Goal: Use online tool/utility: Utilize a website feature to perform a specific function

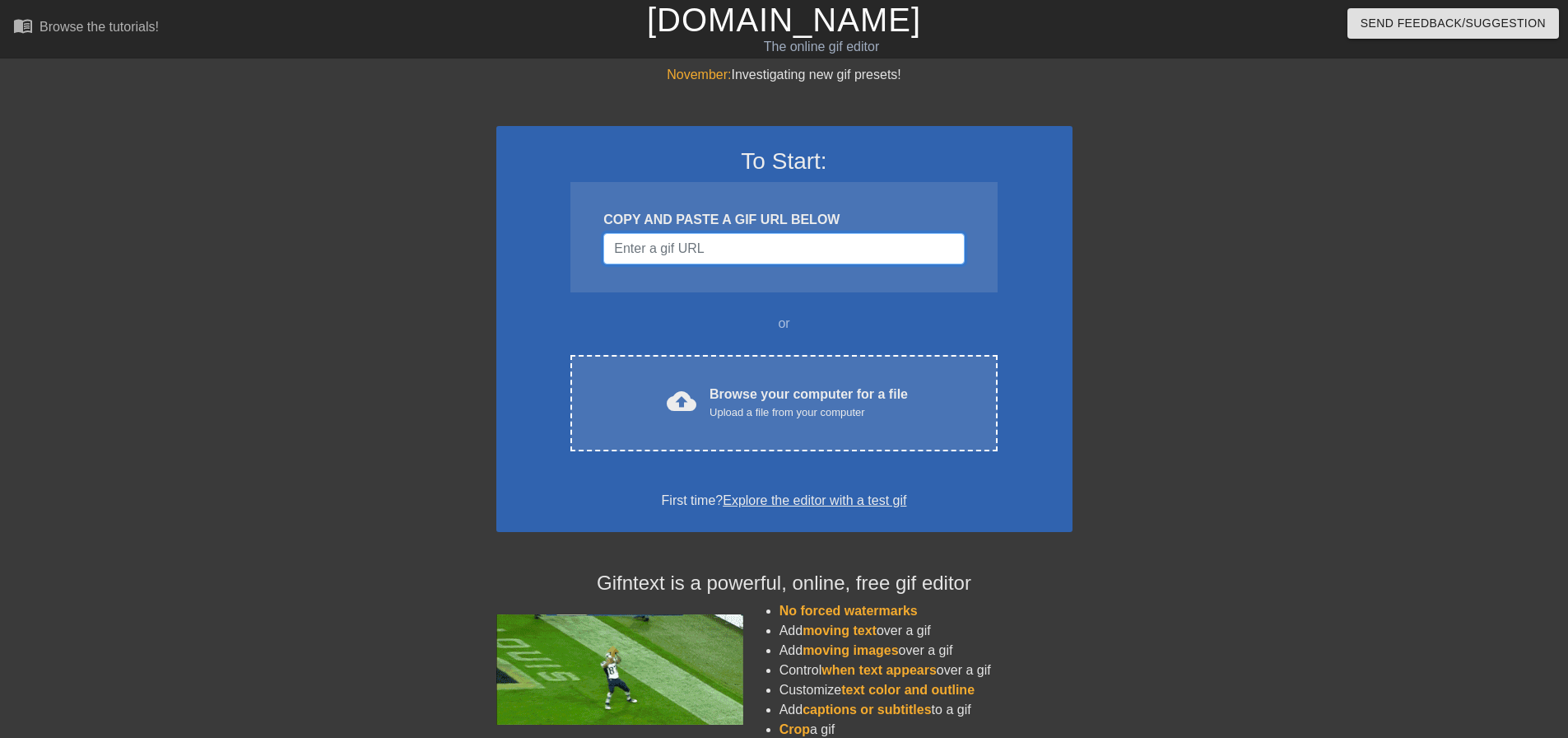
click at [814, 246] on input "Username" at bounding box center [783, 249] width 360 height 31
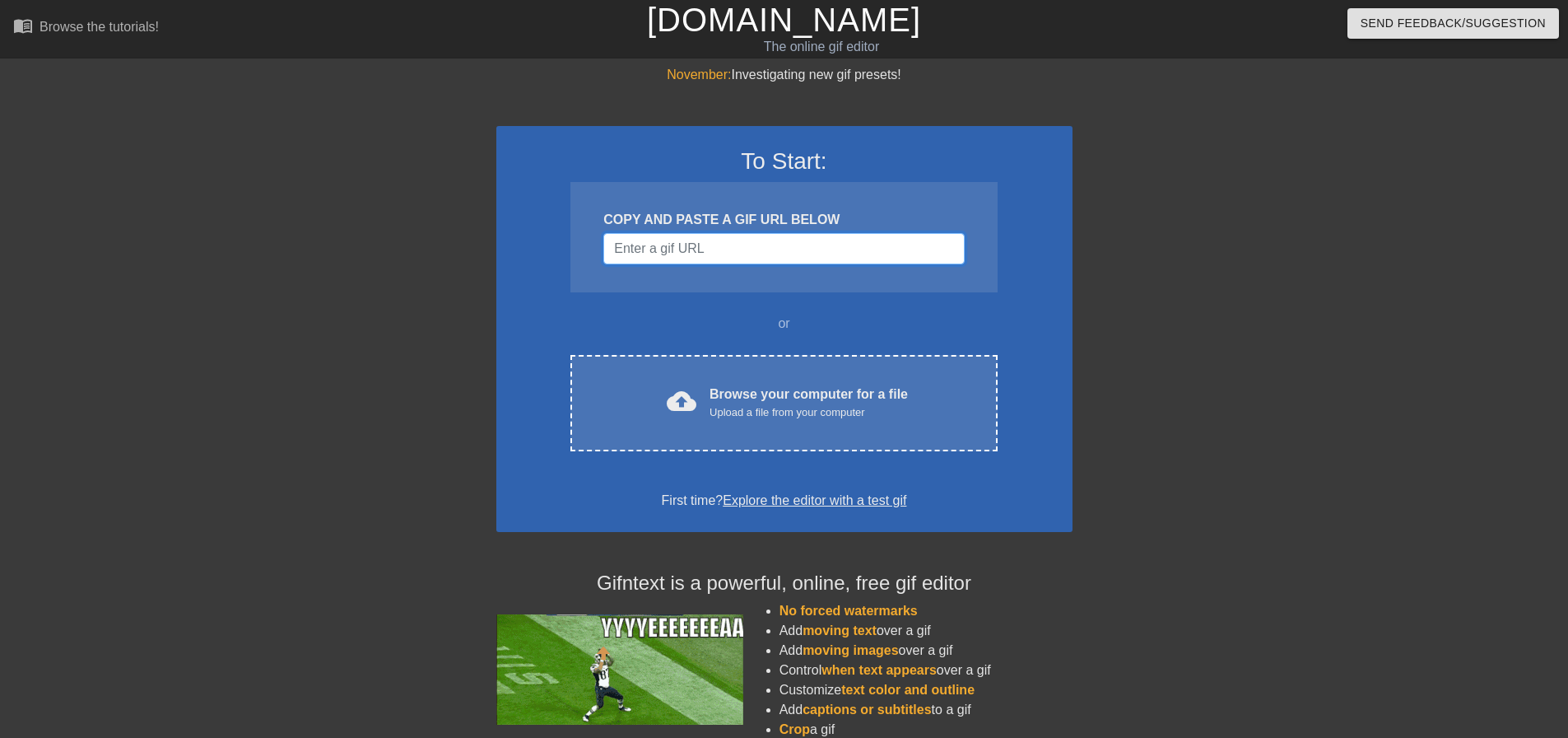
paste input "[URL][DOMAIN_NAME]"
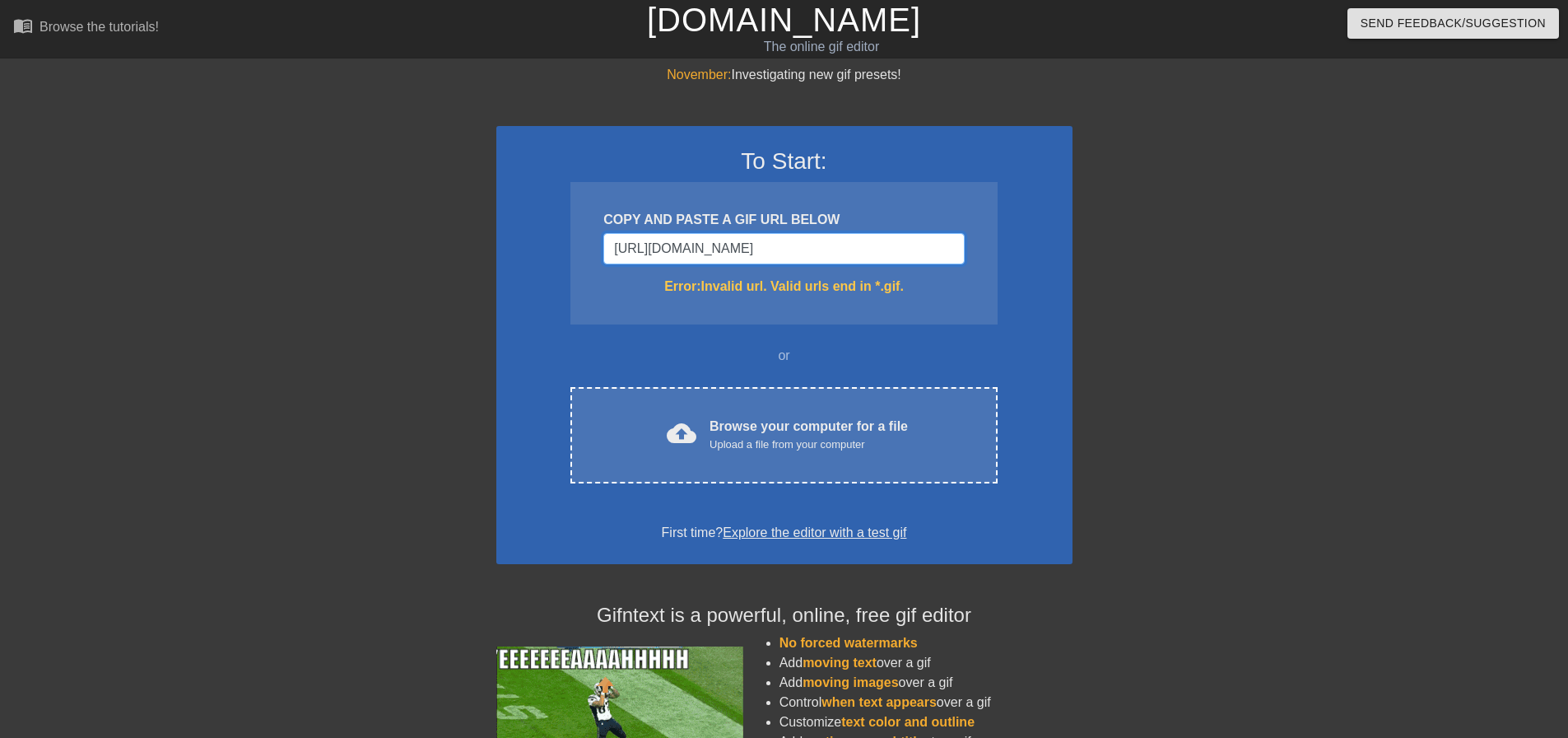
scroll to position [0, 557]
type input "[URL][DOMAIN_NAME]"
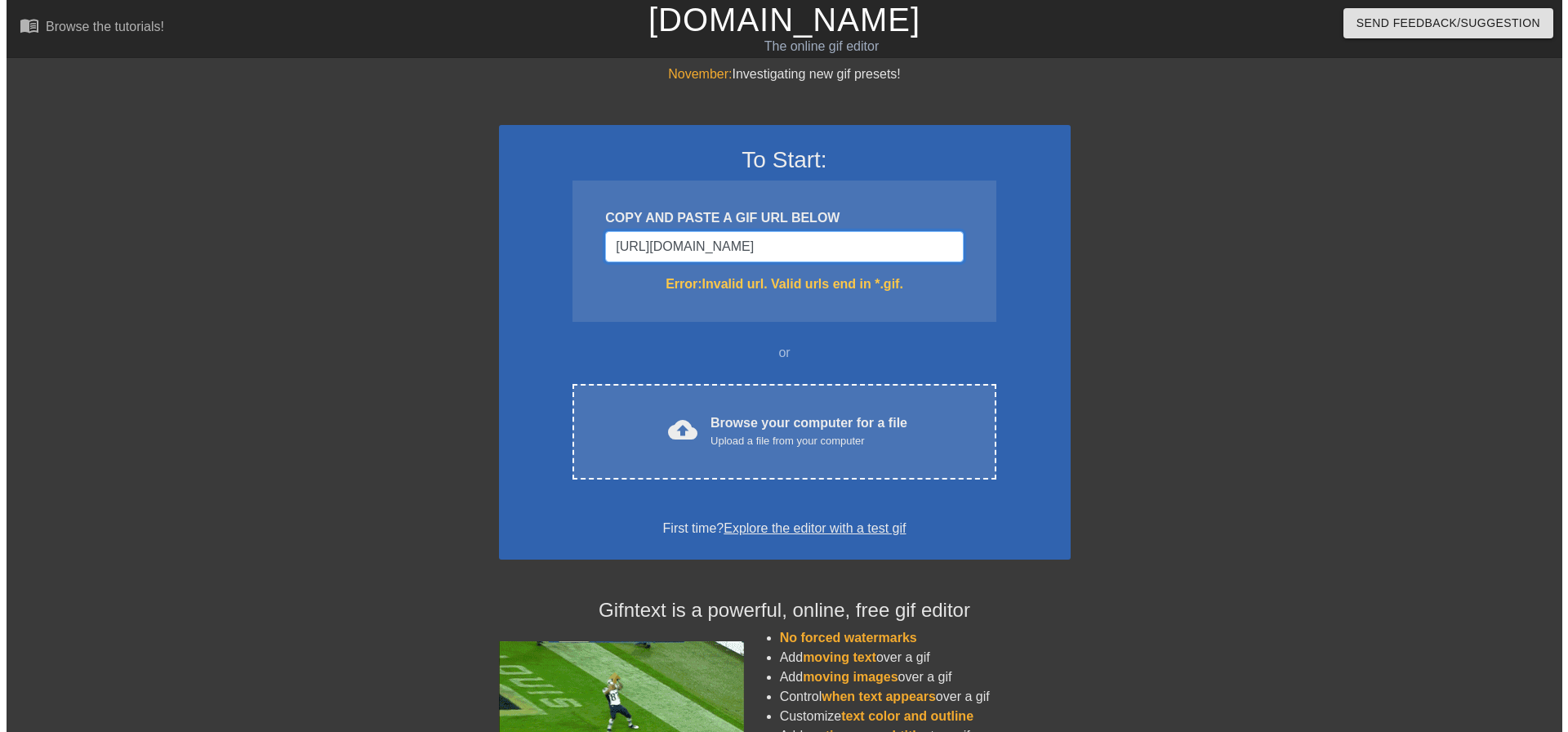
scroll to position [0, 0]
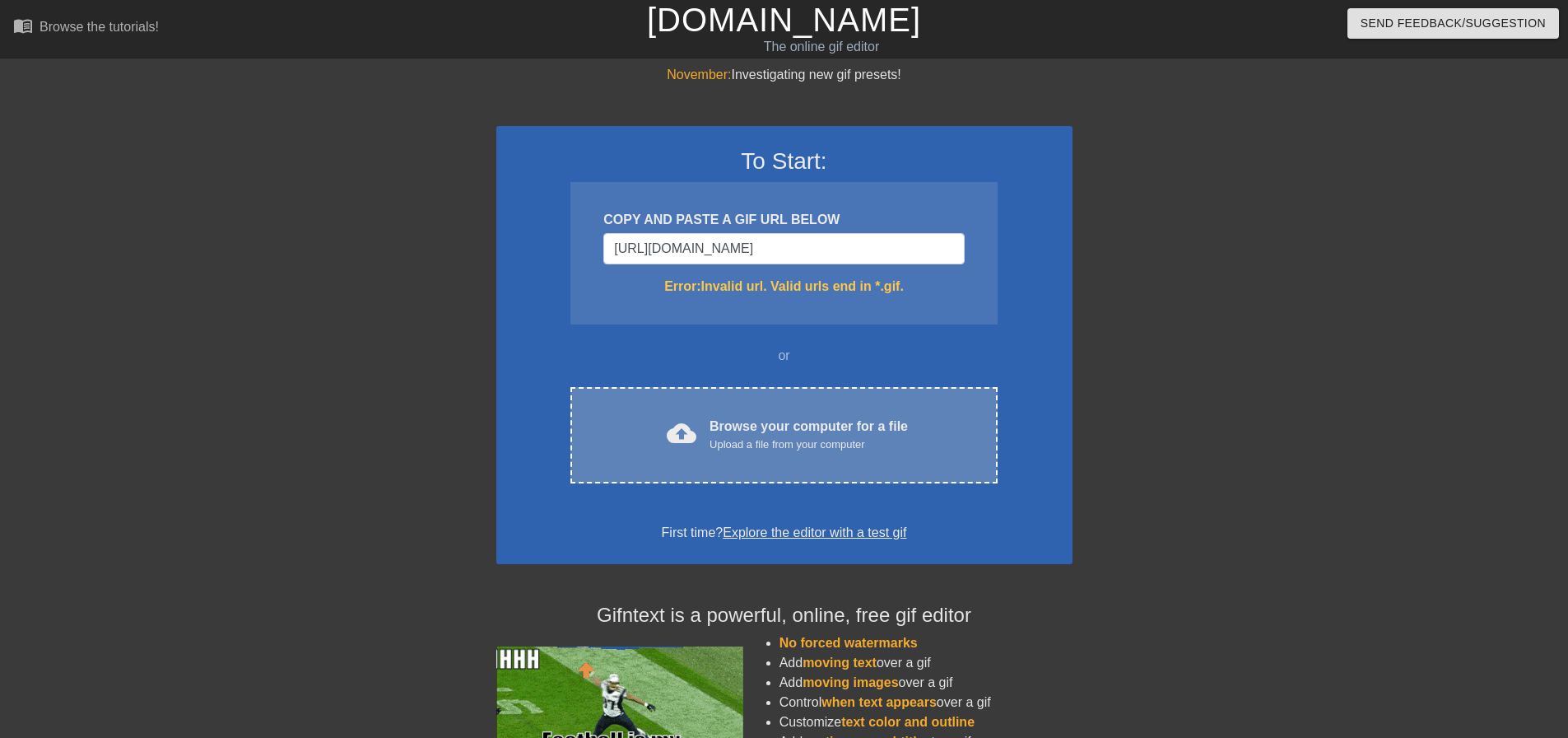
click at [792, 447] on div "Upload a file from your computer" at bounding box center [808, 444] width 198 height 17
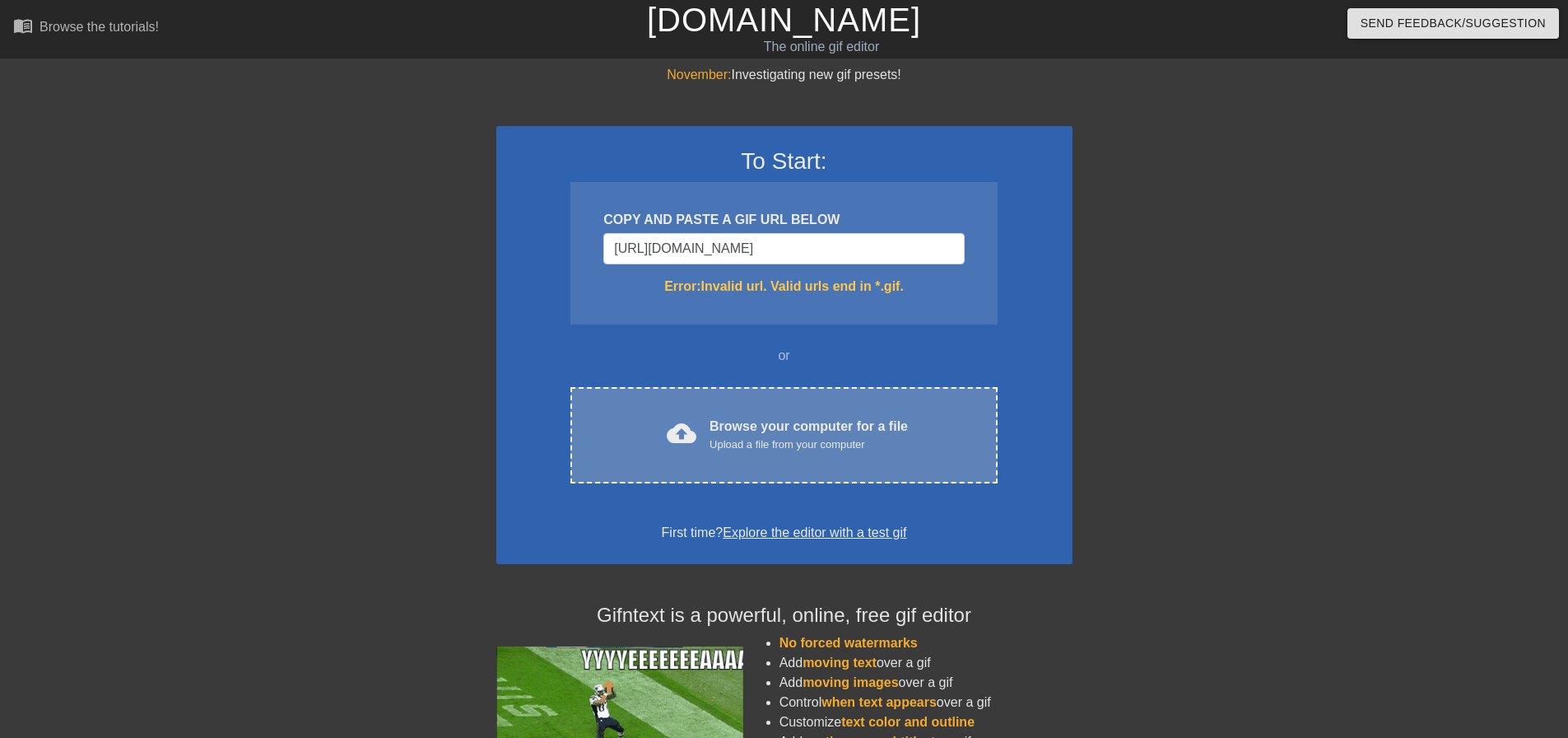
click at [813, 417] on div "Browse your computer for a file Upload a file from your computer" at bounding box center [808, 434] width 198 height 36
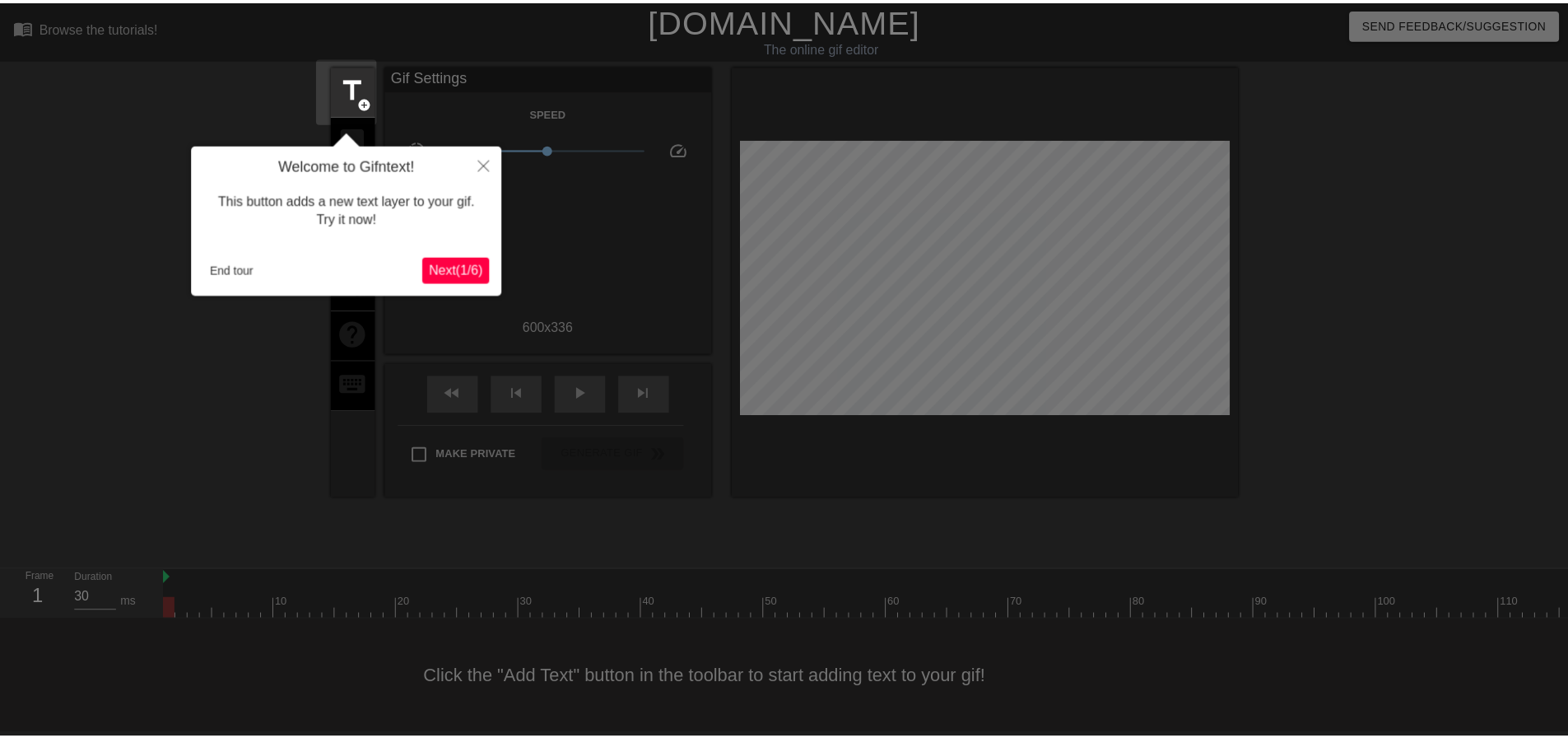
scroll to position [8, 0]
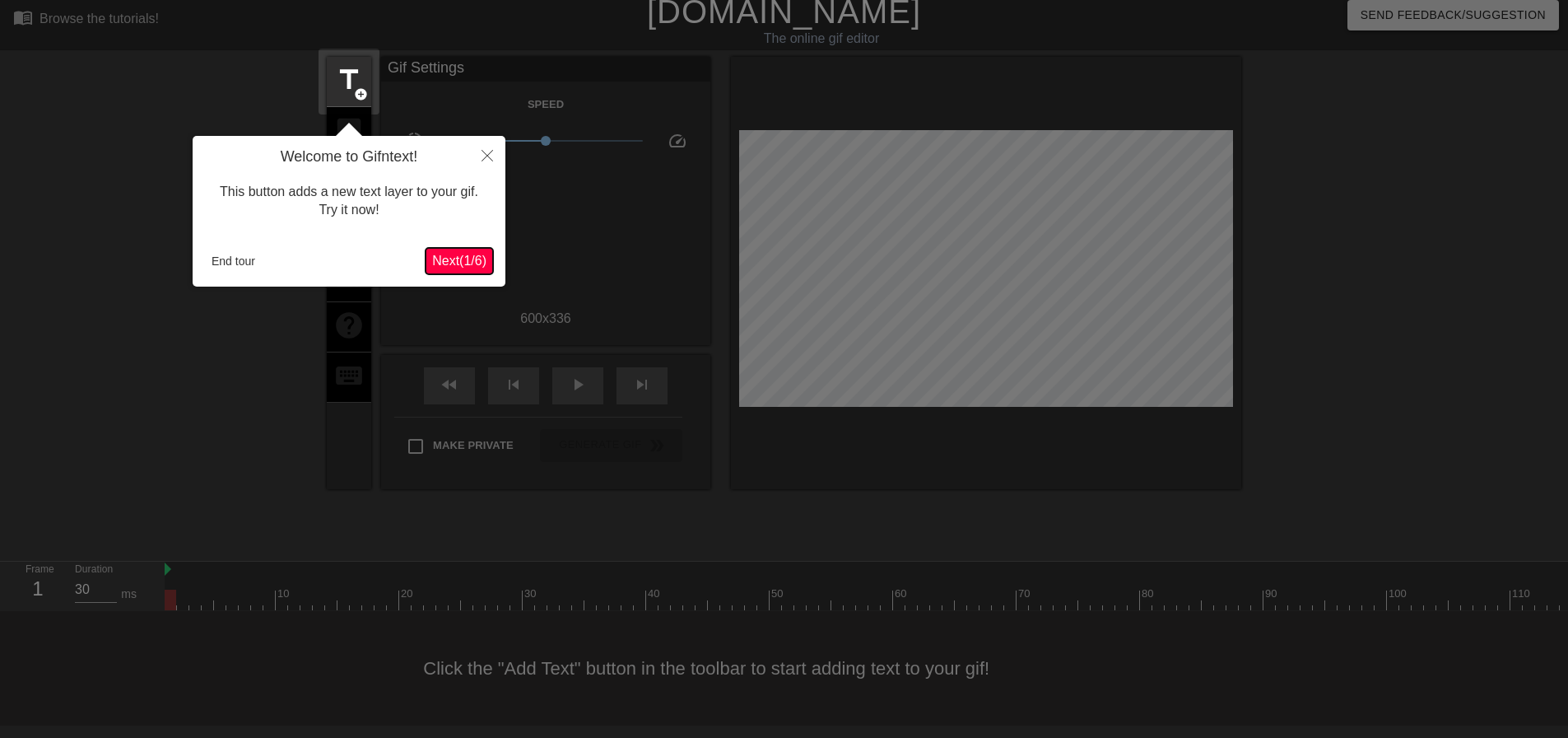
click at [451, 254] on span "Next ( 1 / 6 )" at bounding box center [460, 261] width 55 height 14
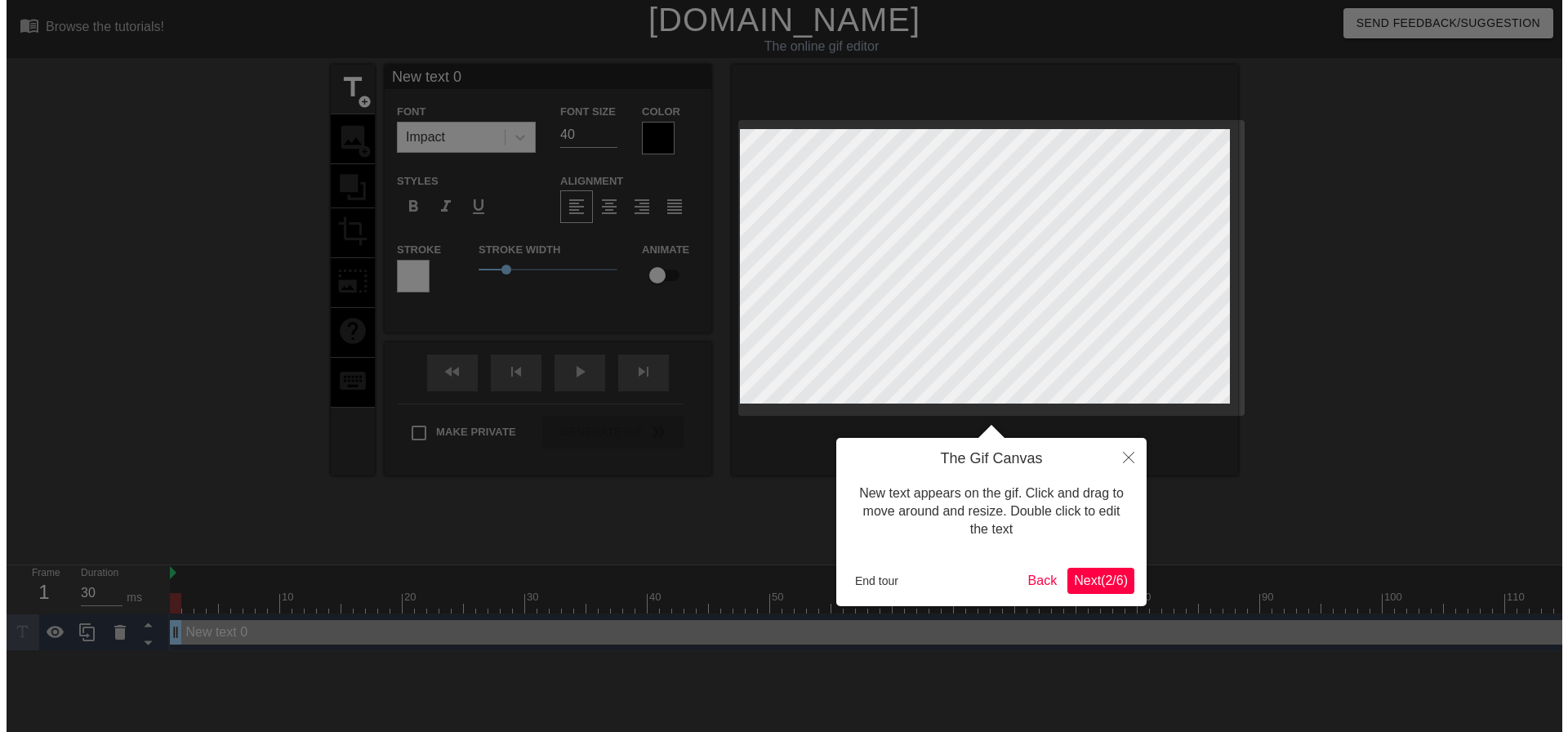
scroll to position [0, 0]
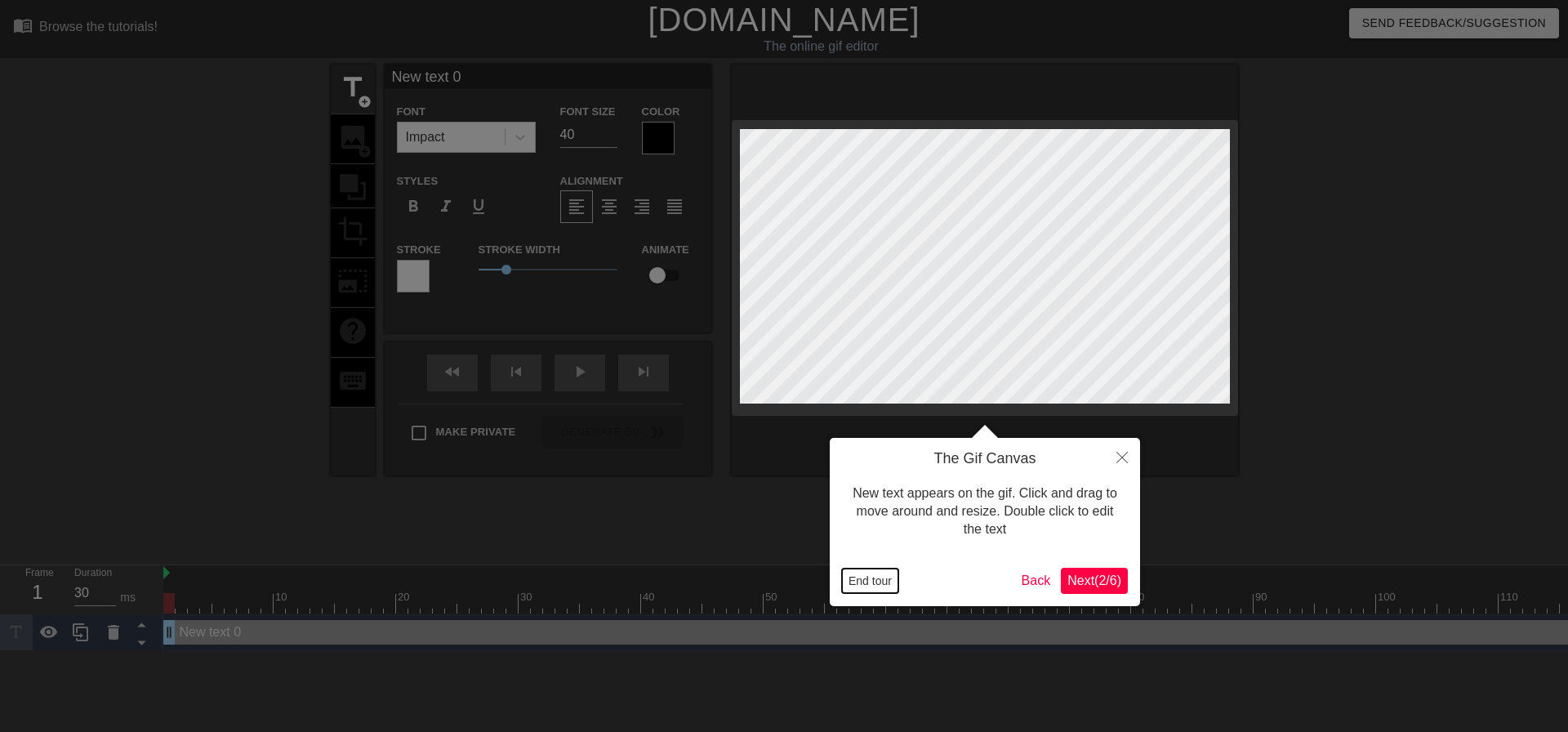
click at [857, 574] on button "End tour" at bounding box center [870, 580] width 56 height 24
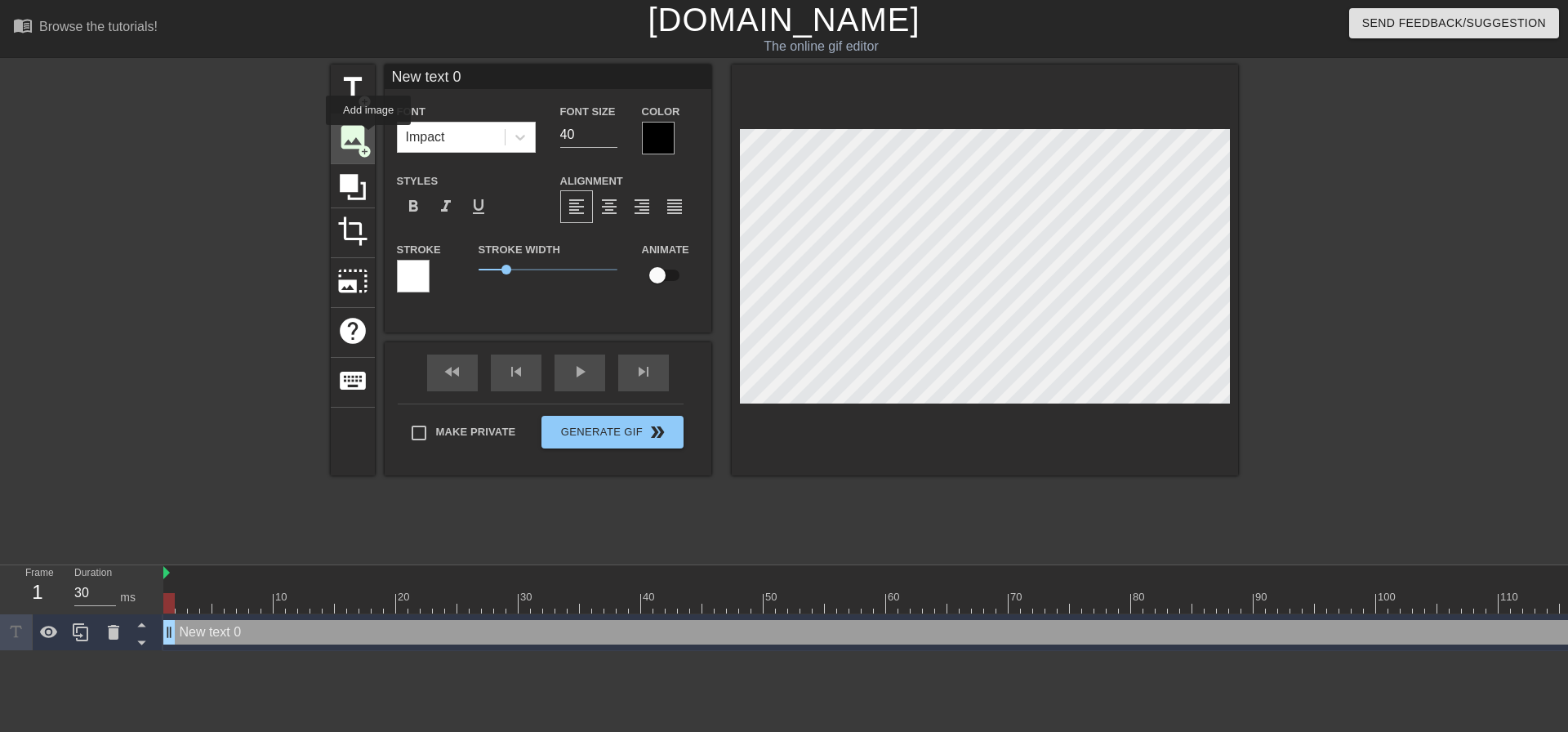
click at [368, 137] on div "image add_circle" at bounding box center [353, 138] width 45 height 49
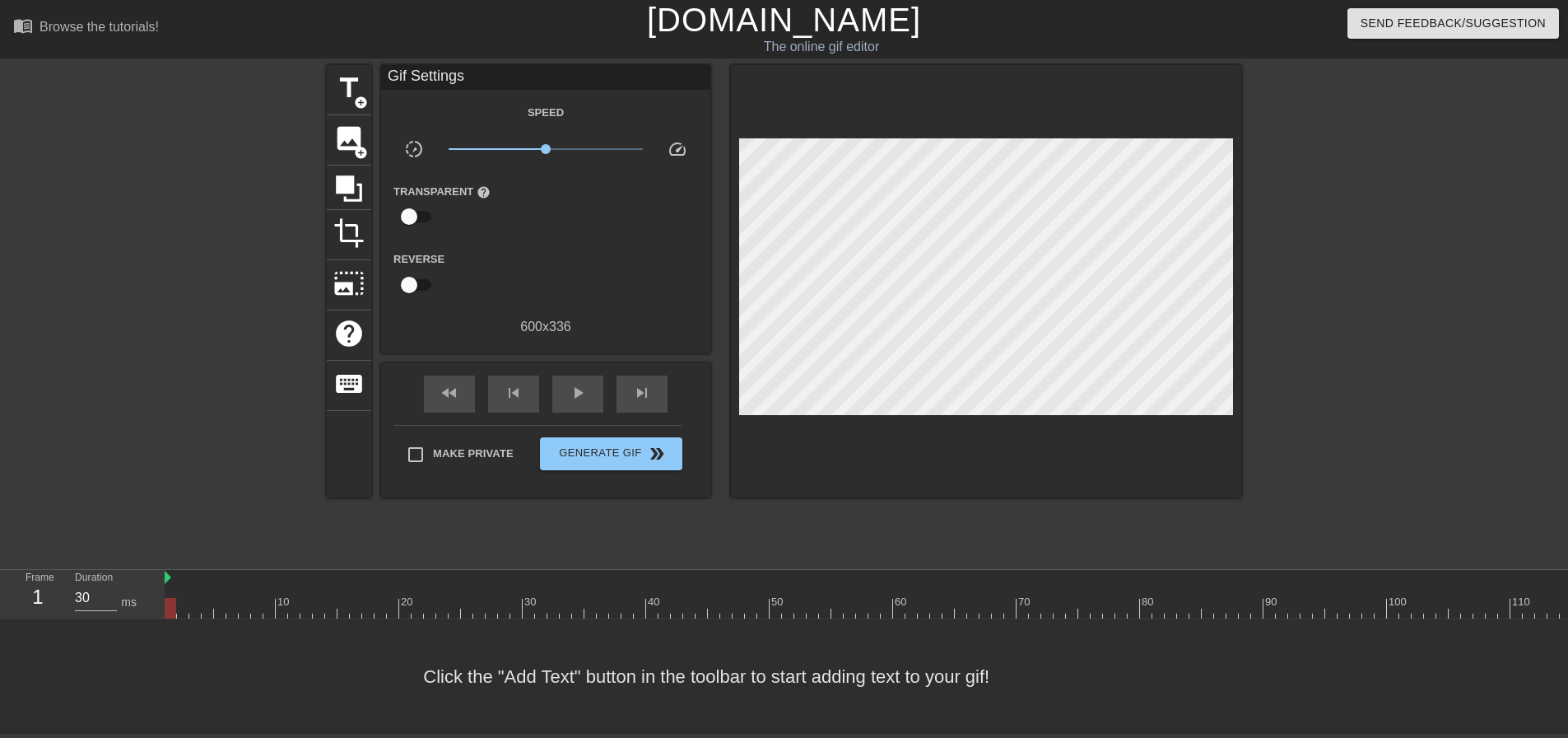
click at [555, 247] on div "Speed slow_motion_video x1.00 speed Transparent help Reverse 600 x 336" at bounding box center [545, 220] width 304 height 234
click at [345, 146] on span "image" at bounding box center [349, 139] width 31 height 31
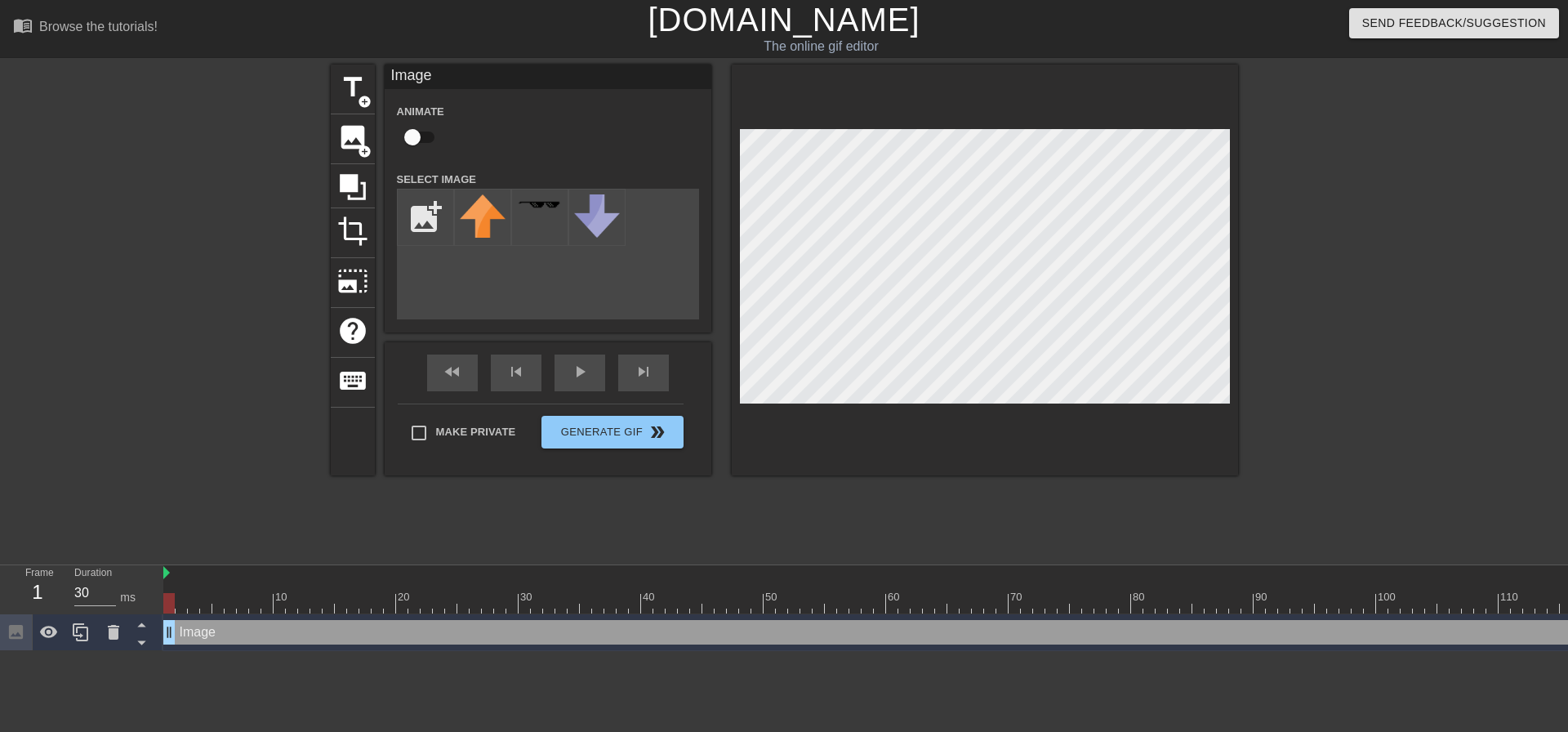
click at [536, 259] on div "add_photo_alternate" at bounding box center [548, 254] width 302 height 131
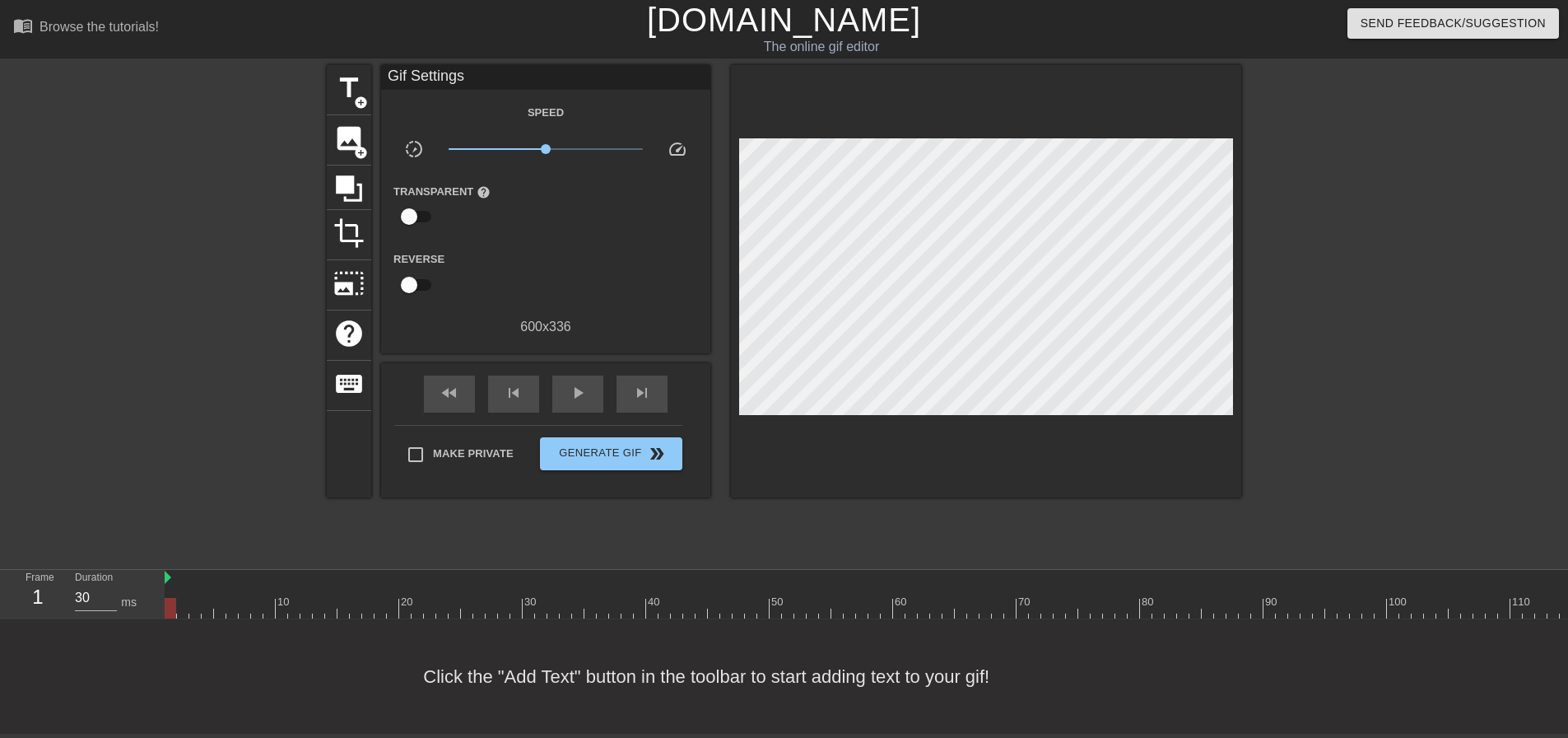
click at [236, 267] on div at bounding box center [183, 312] width 247 height 494
click at [350, 141] on span "image" at bounding box center [349, 139] width 31 height 31
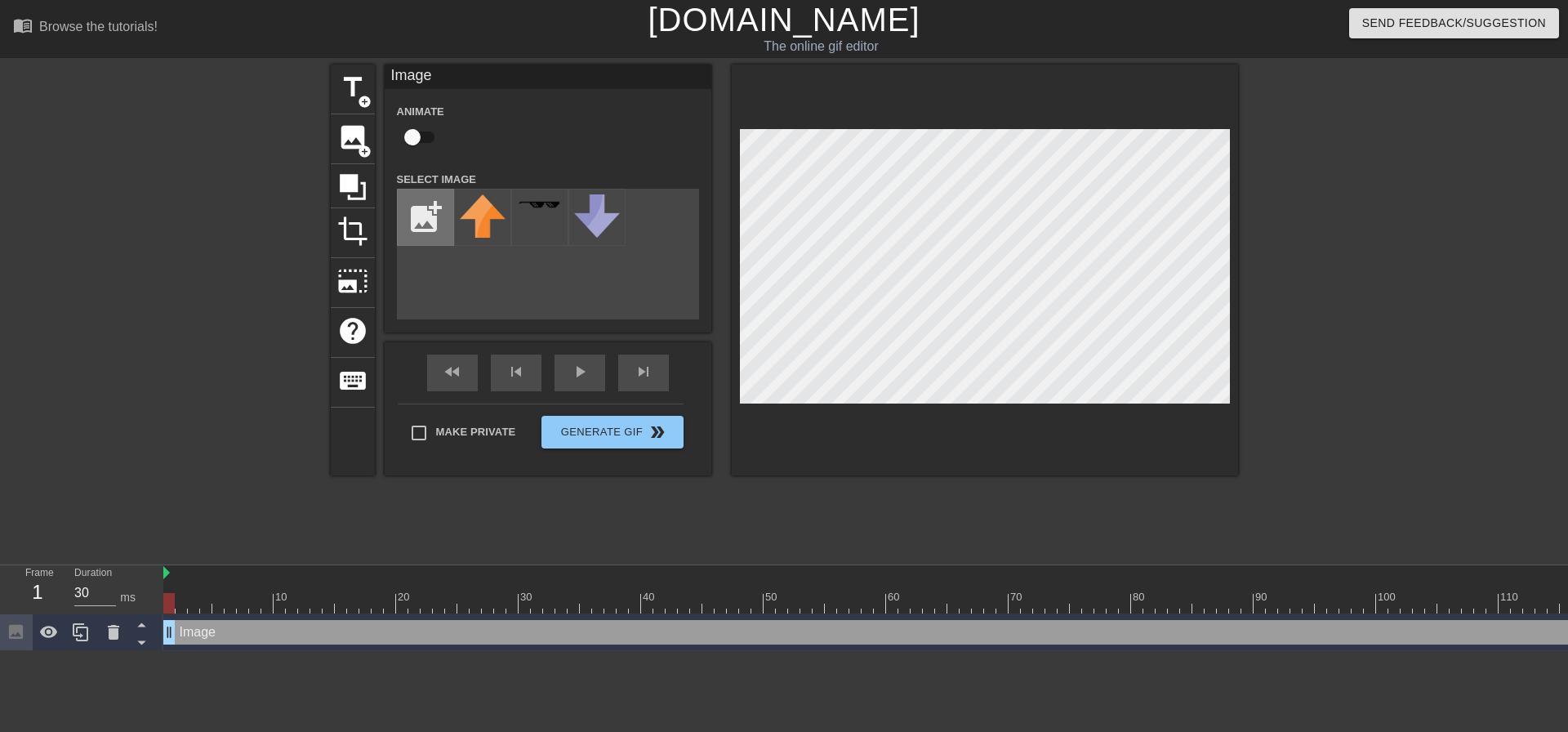
click at [419, 221] on input "file" at bounding box center [425, 217] width 55 height 55
click at [429, 211] on input "file" at bounding box center [425, 217] width 55 height 55
type input "C:\fakepath\Skærmbillede [DATE] 201809.png"
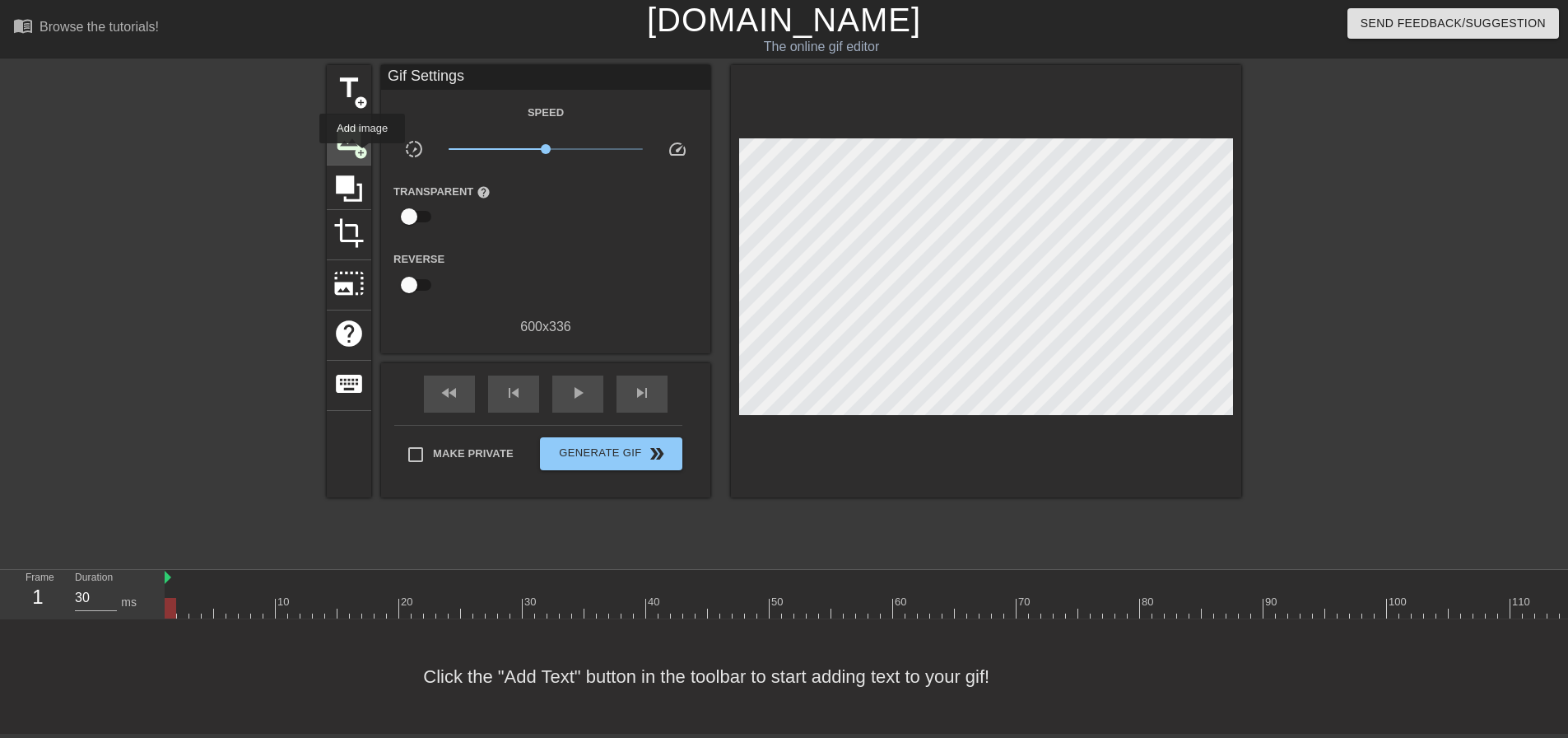
click at [359, 143] on span "image" at bounding box center [349, 139] width 31 height 31
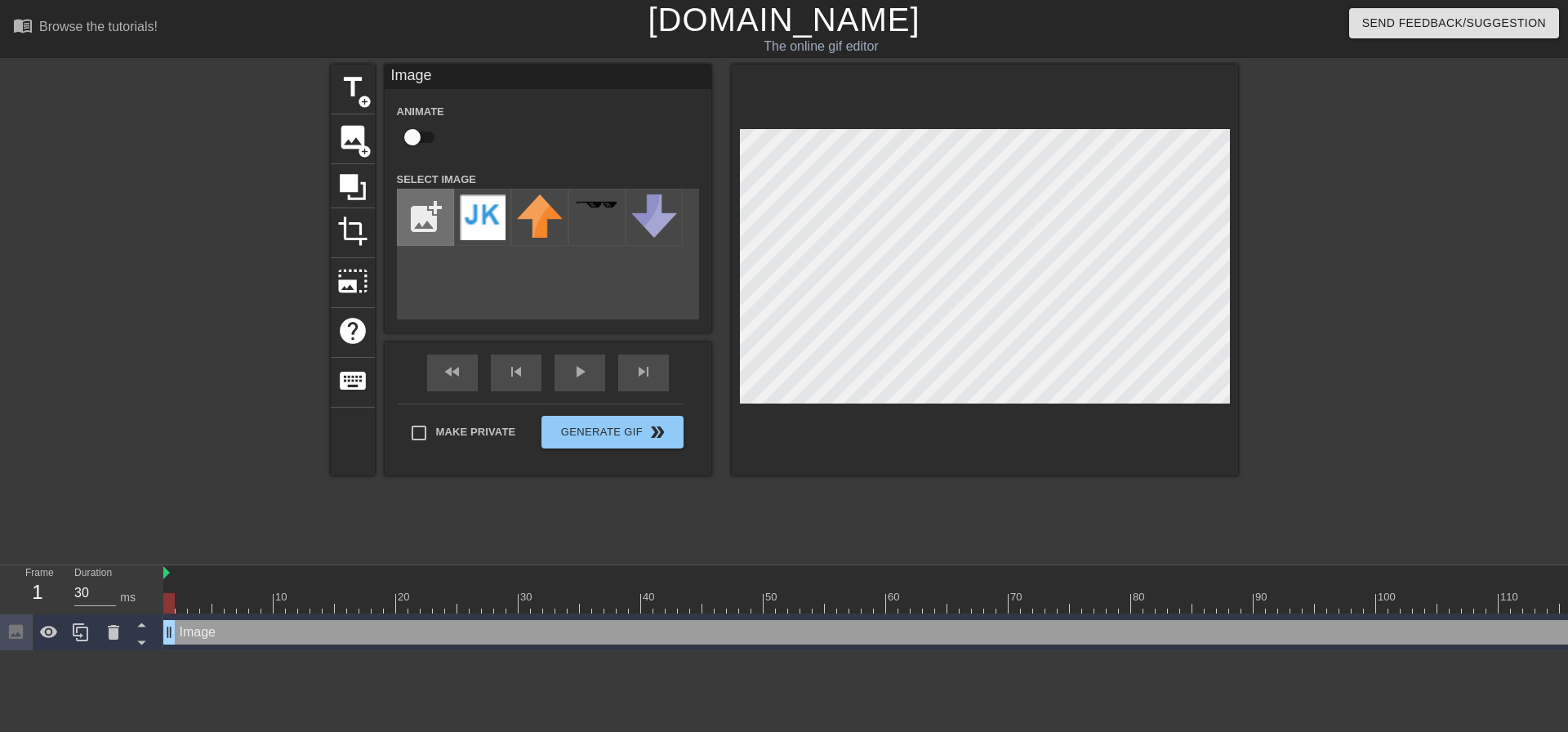
click at [430, 228] on input "file" at bounding box center [425, 217] width 55 height 55
type input "C:\fakepath\Skærmbillede [DATE] 201809.png"
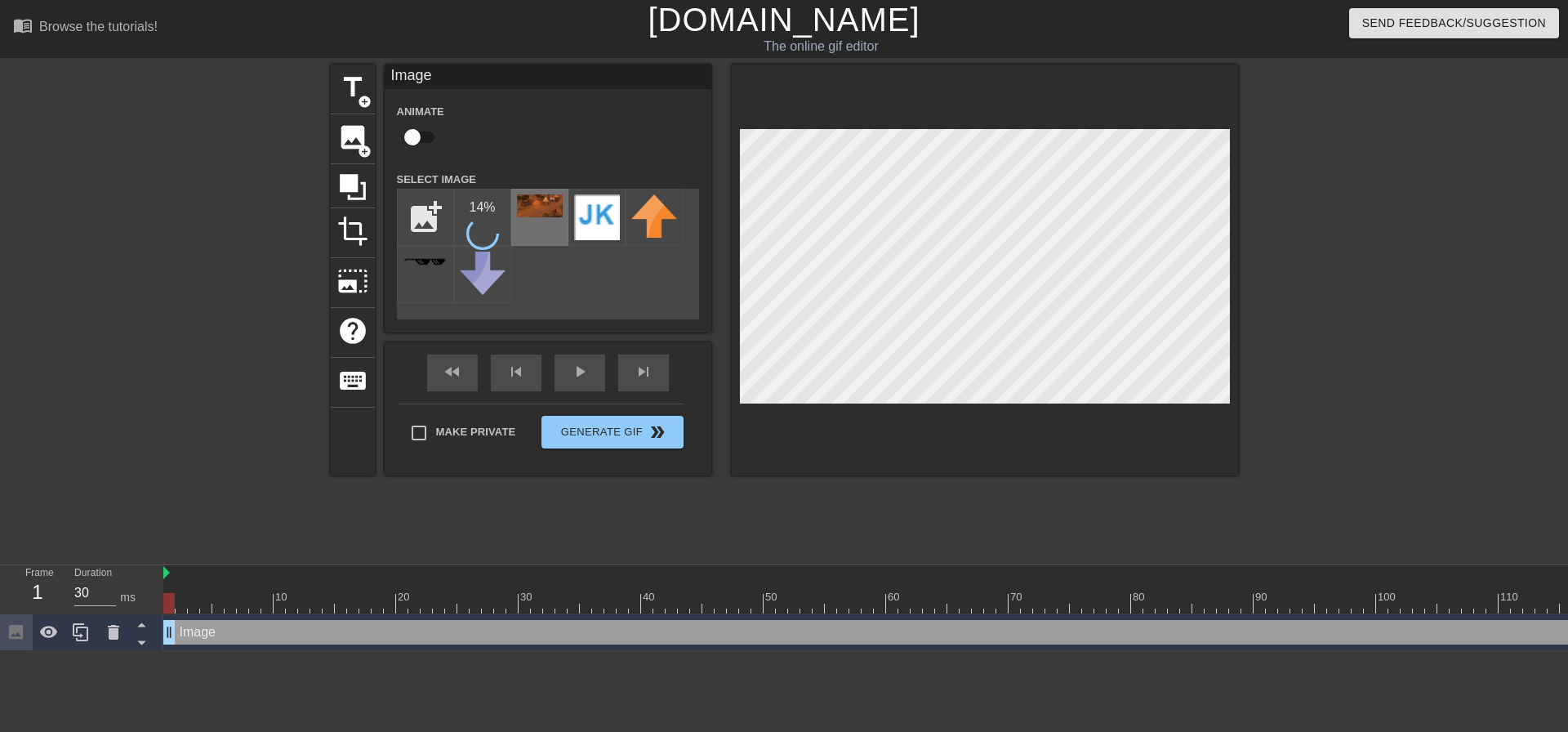
click at [551, 215] on img at bounding box center [539, 206] width 45 height 23
click at [907, 92] on div at bounding box center [984, 270] width 506 height 411
click at [730, 282] on div "title add_circle image add_circle crop photo_size_select_large help keyboard Im…" at bounding box center [784, 270] width 907 height 411
